Goal: Find specific page/section: Find specific page/section

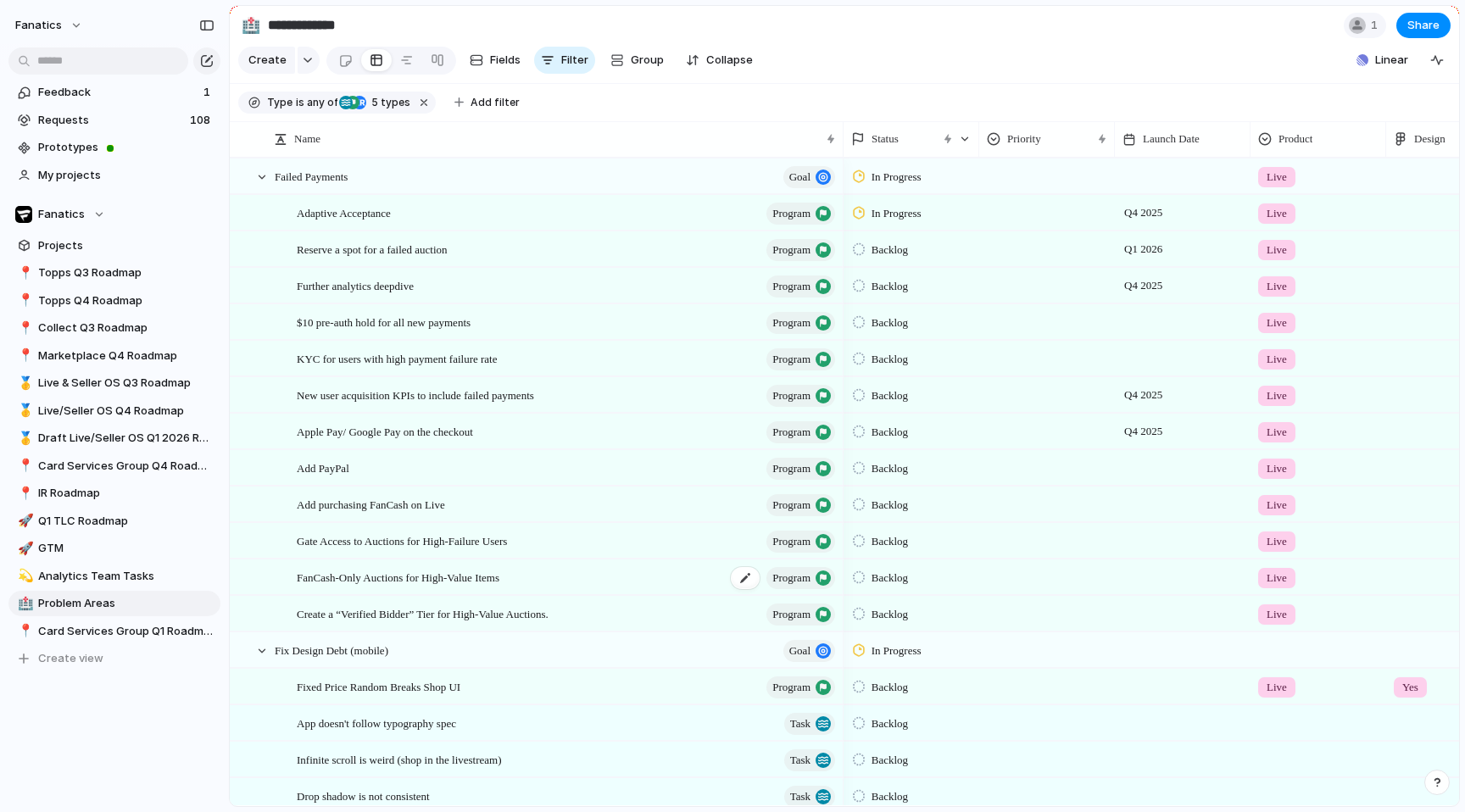
scroll to position [53, 0]
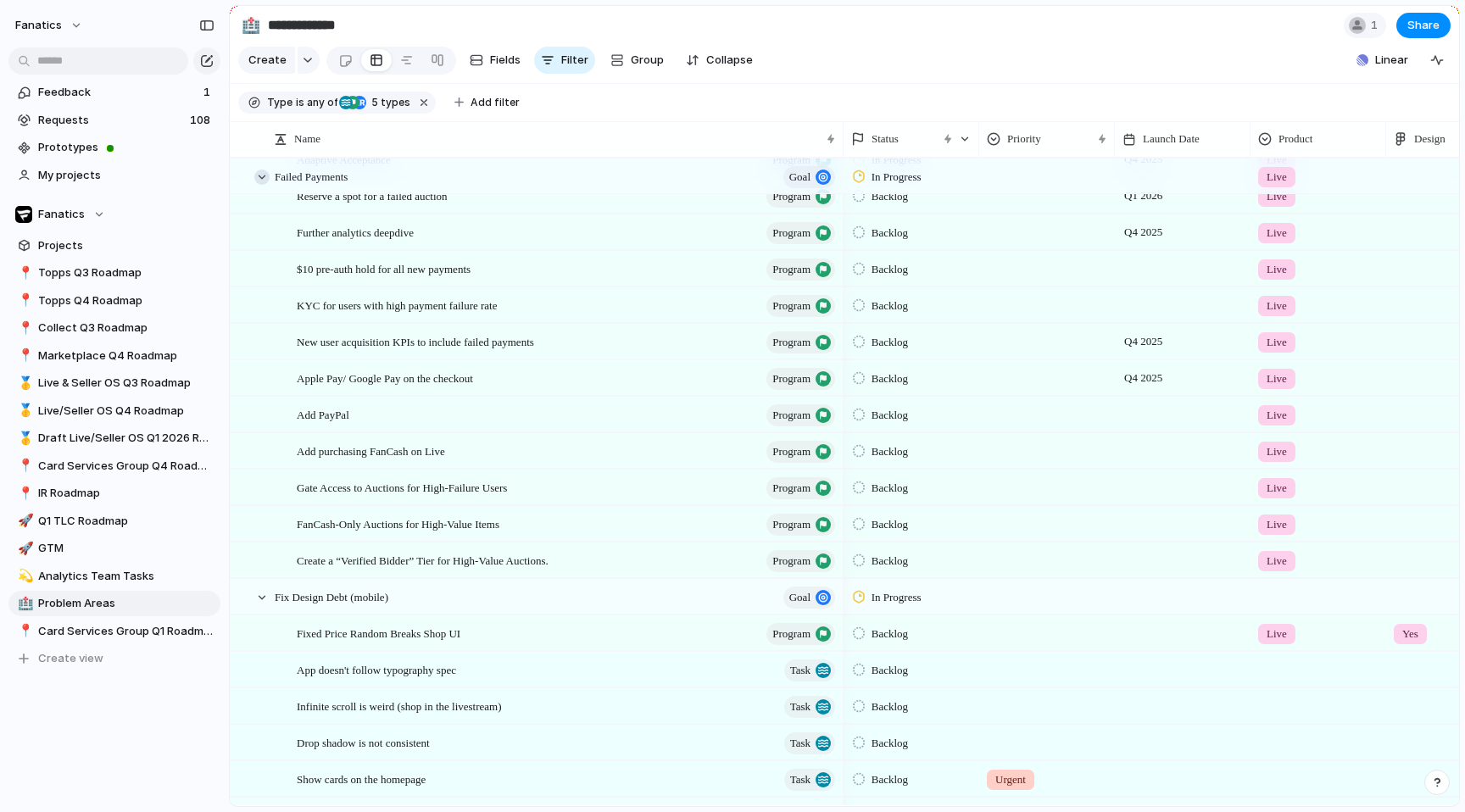
click at [260, 182] on div at bounding box center [262, 177] width 15 height 15
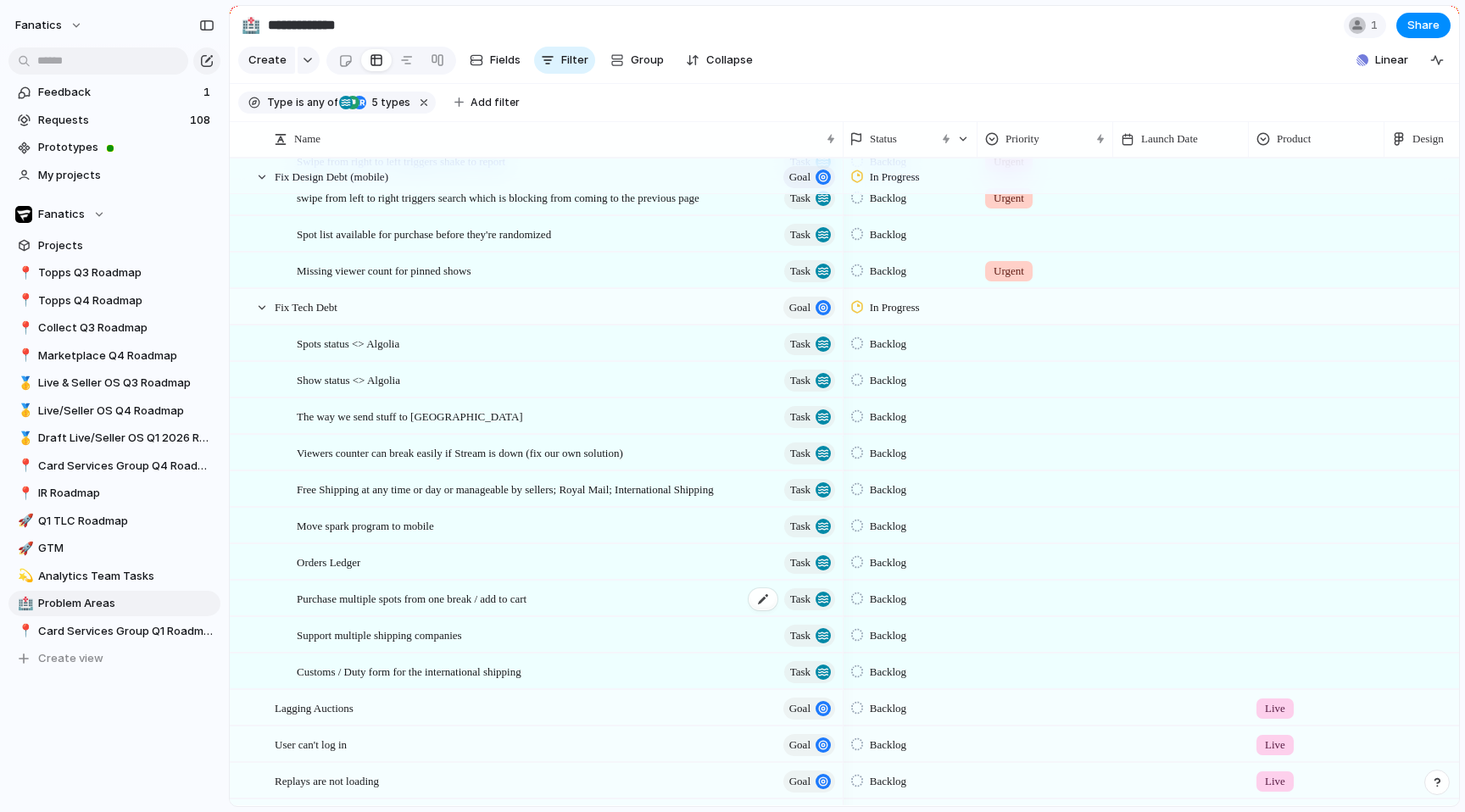
scroll to position [0, 0]
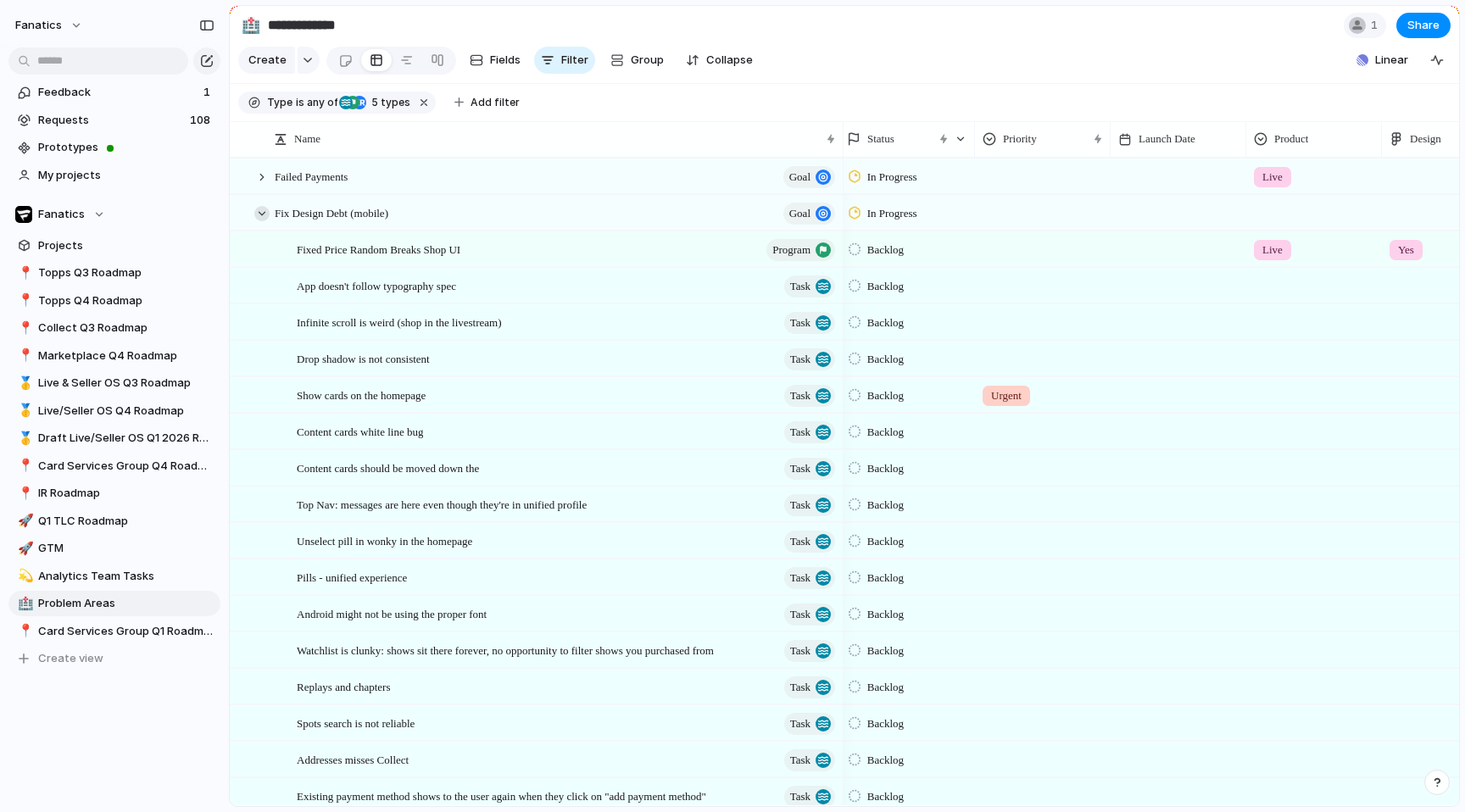
click at [259, 218] on div at bounding box center [262, 213] width 15 height 15
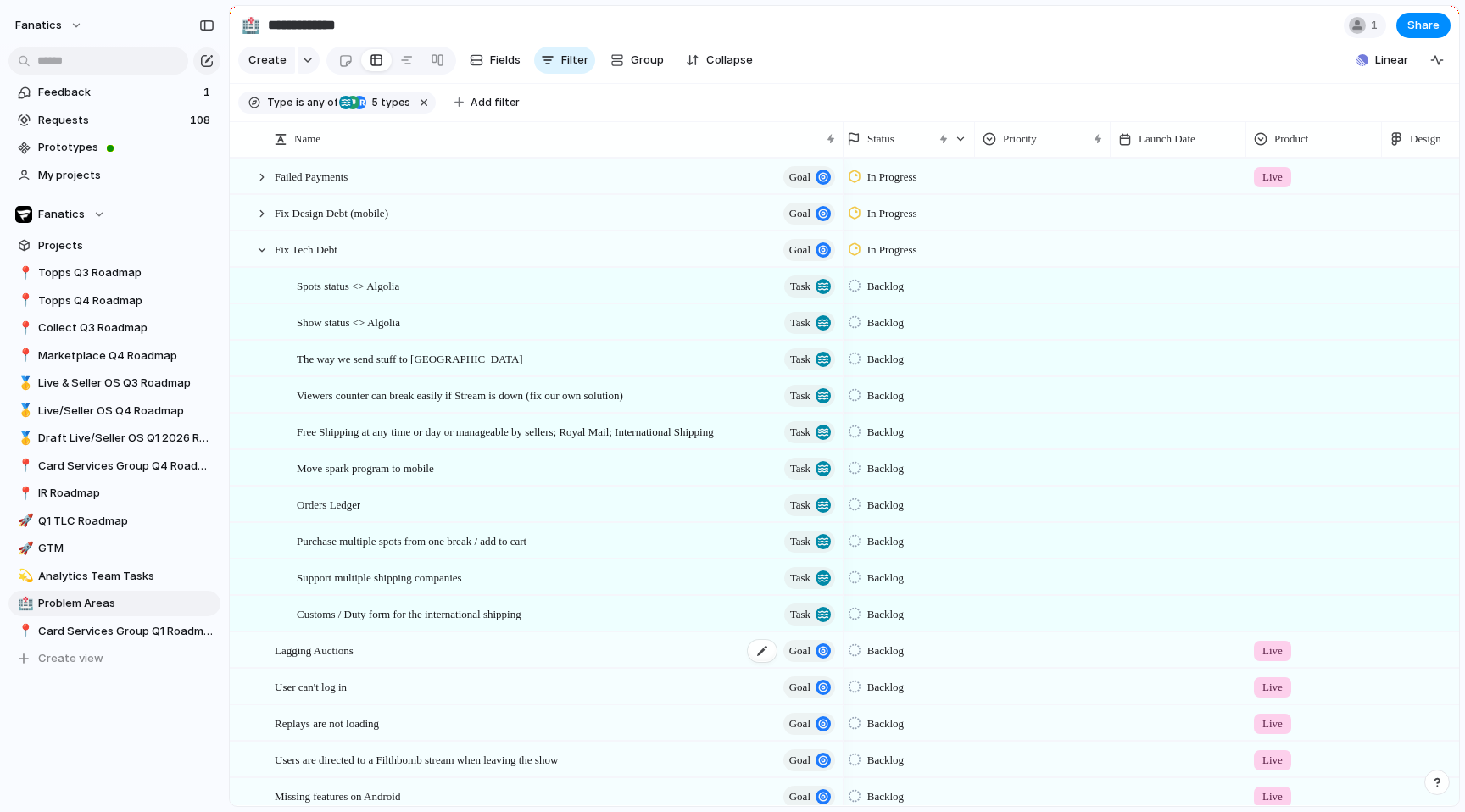
click at [319, 641] on span "Lagging Auctions" at bounding box center [314, 649] width 79 height 19
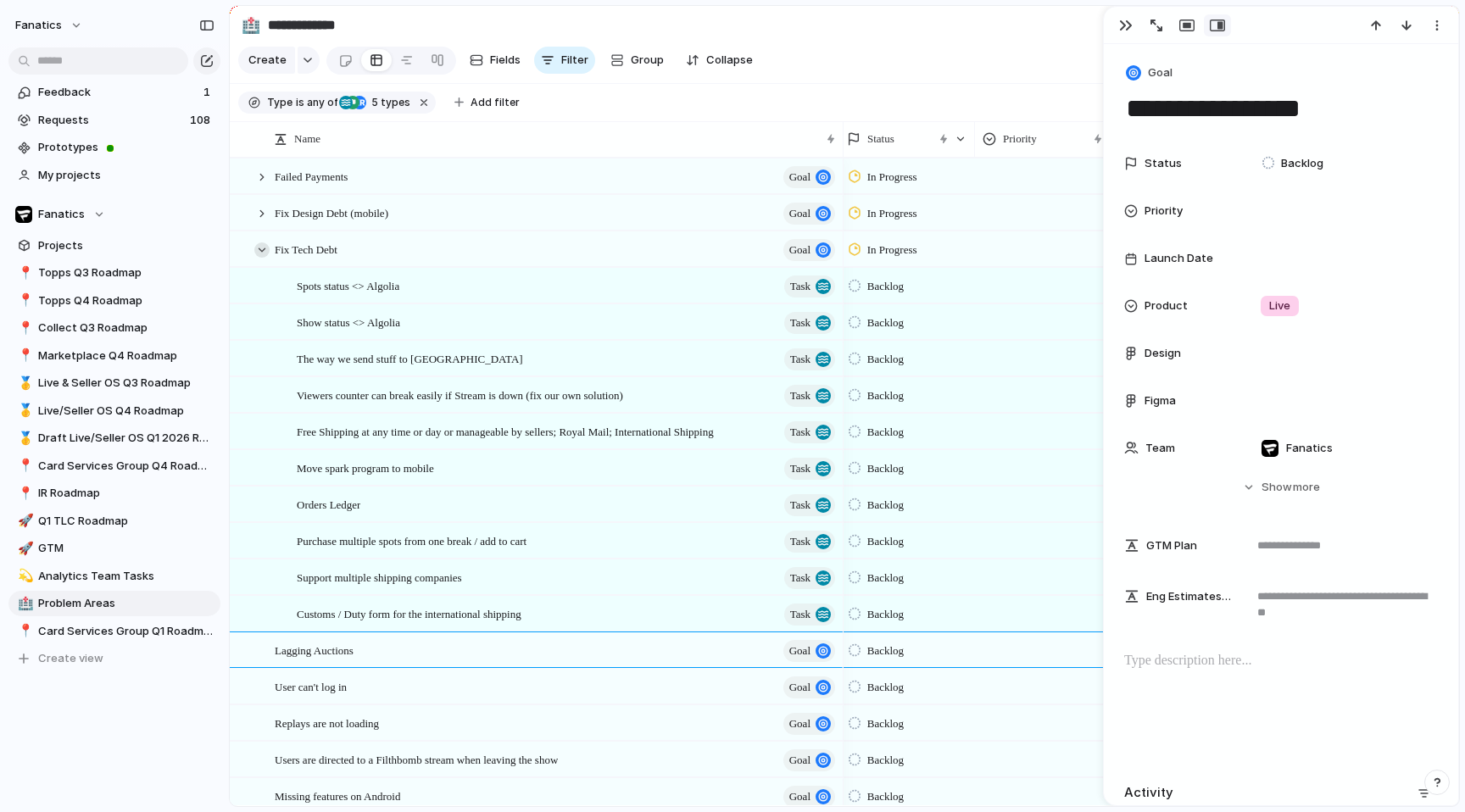
click at [255, 244] on div at bounding box center [262, 250] width 15 height 15
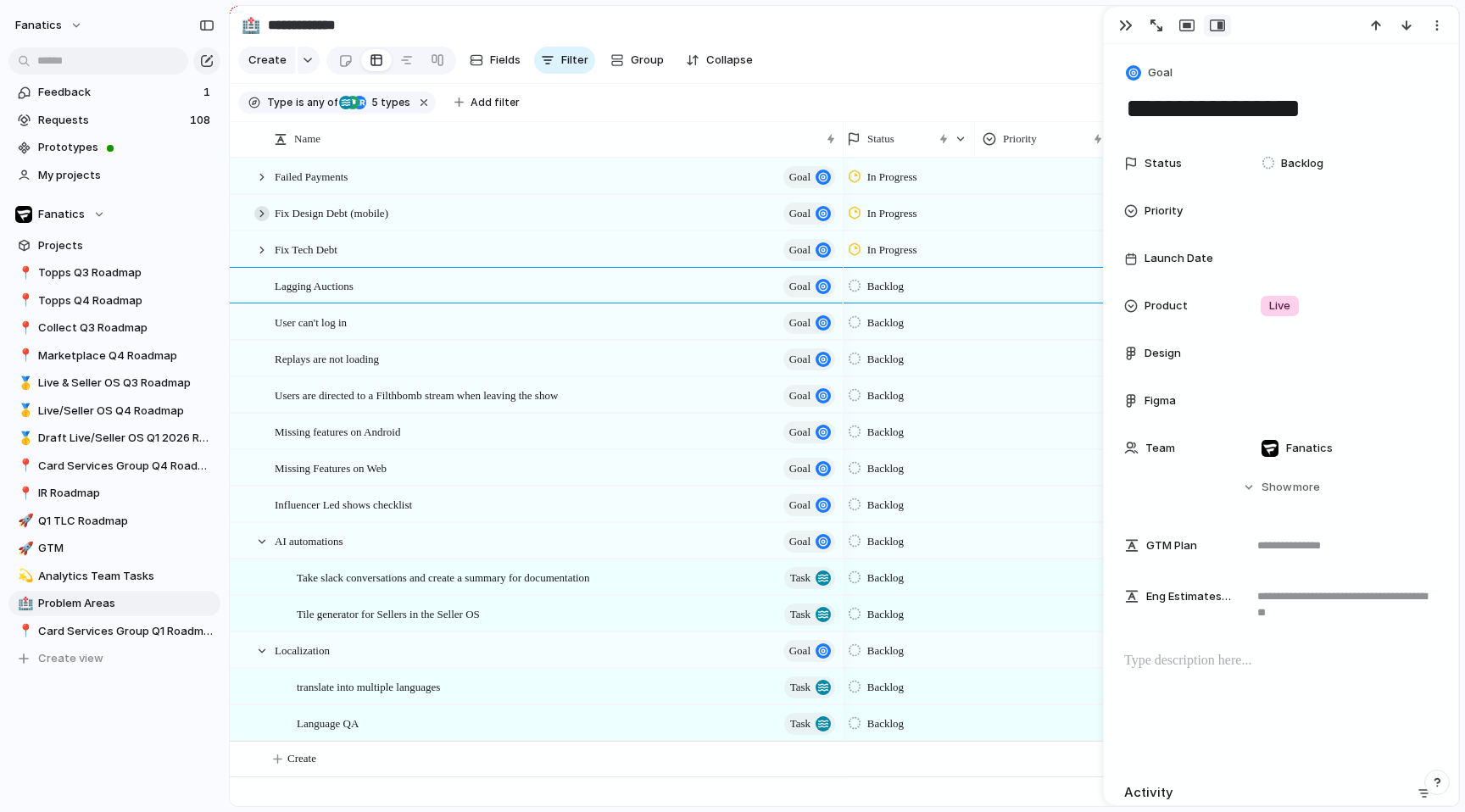
click at [257, 216] on div at bounding box center [262, 213] width 15 height 15
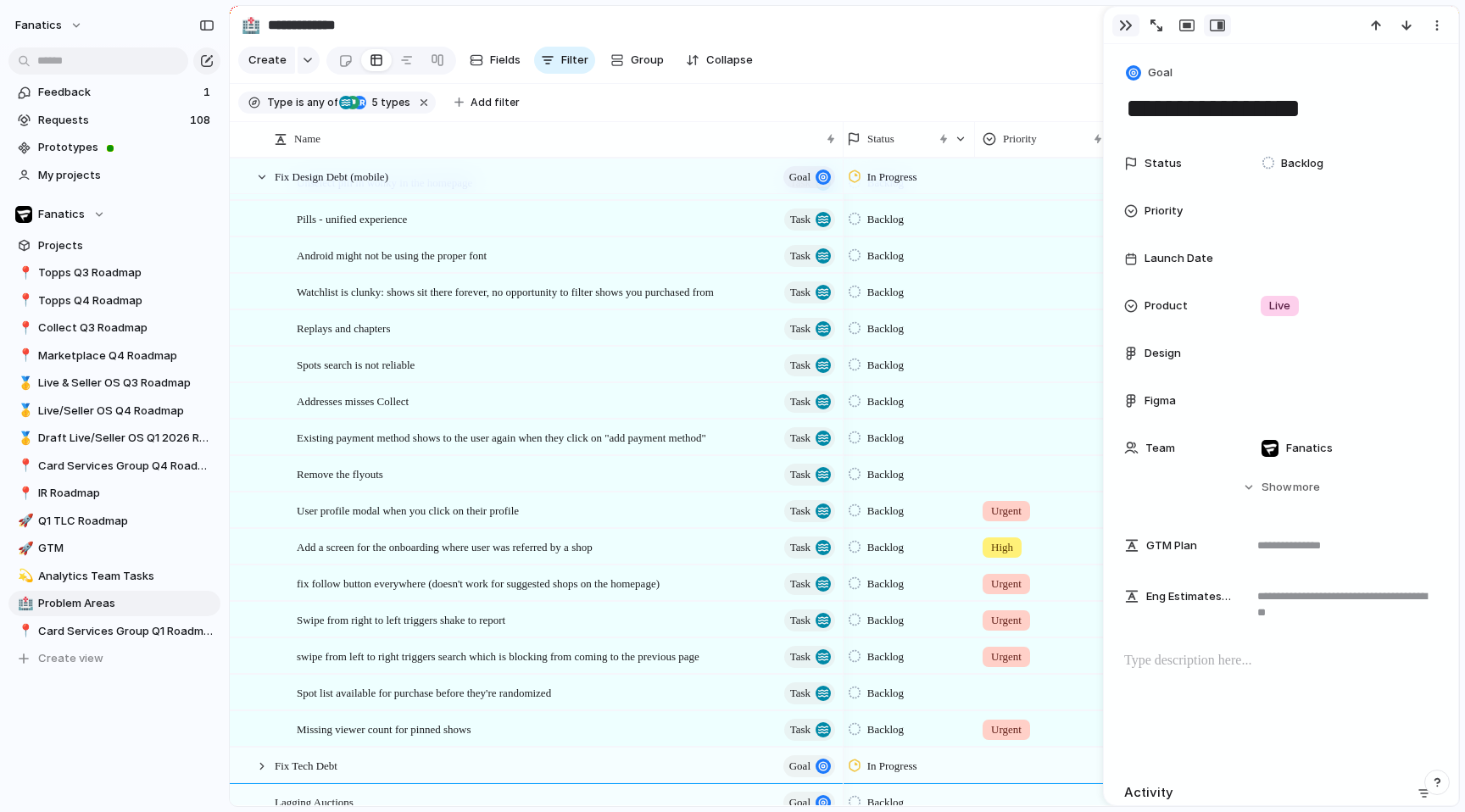
click at [1124, 28] on div "button" at bounding box center [1125, 26] width 13 height 13
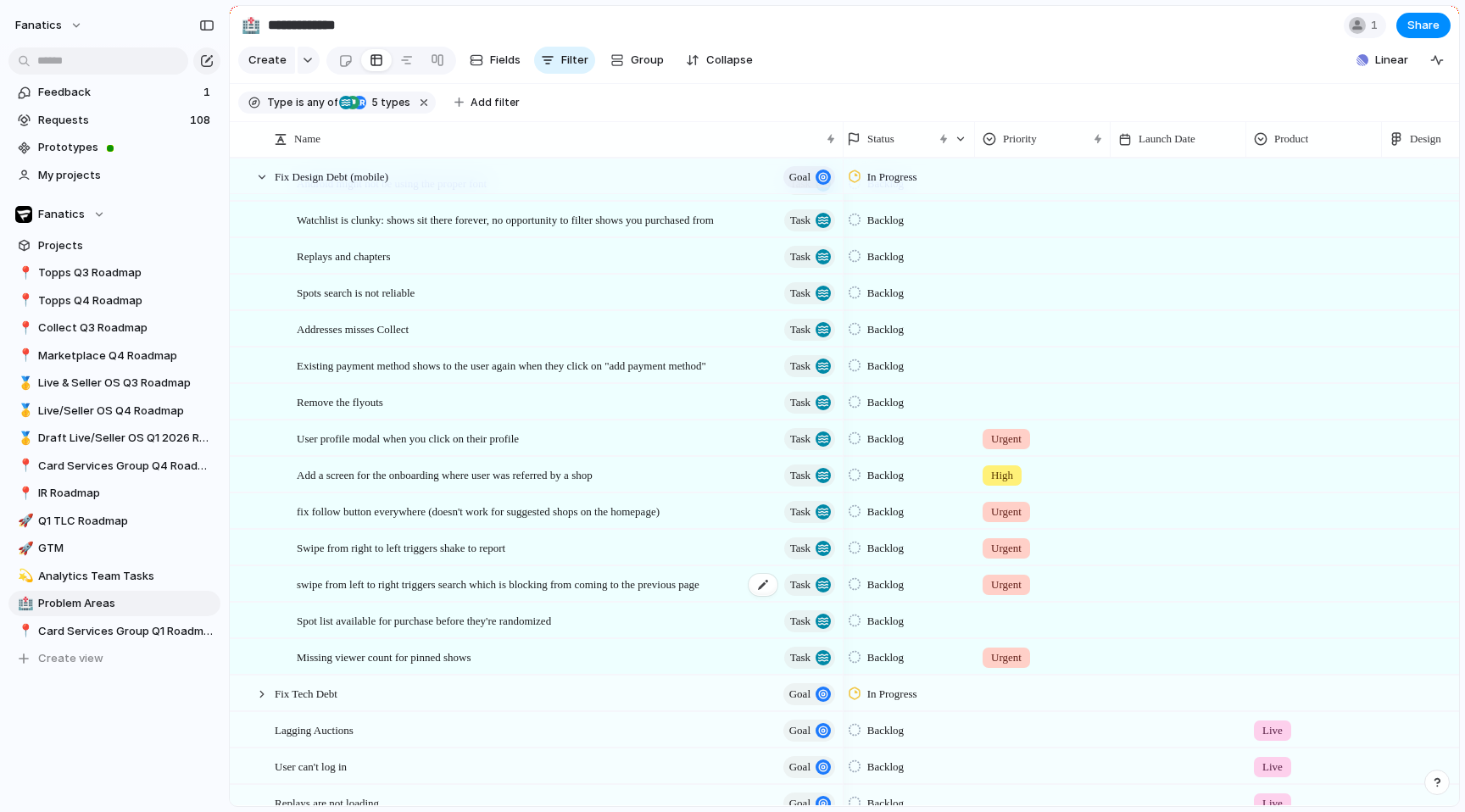
scroll to position [444, 0]
